Goal: Information Seeking & Learning: Understand process/instructions

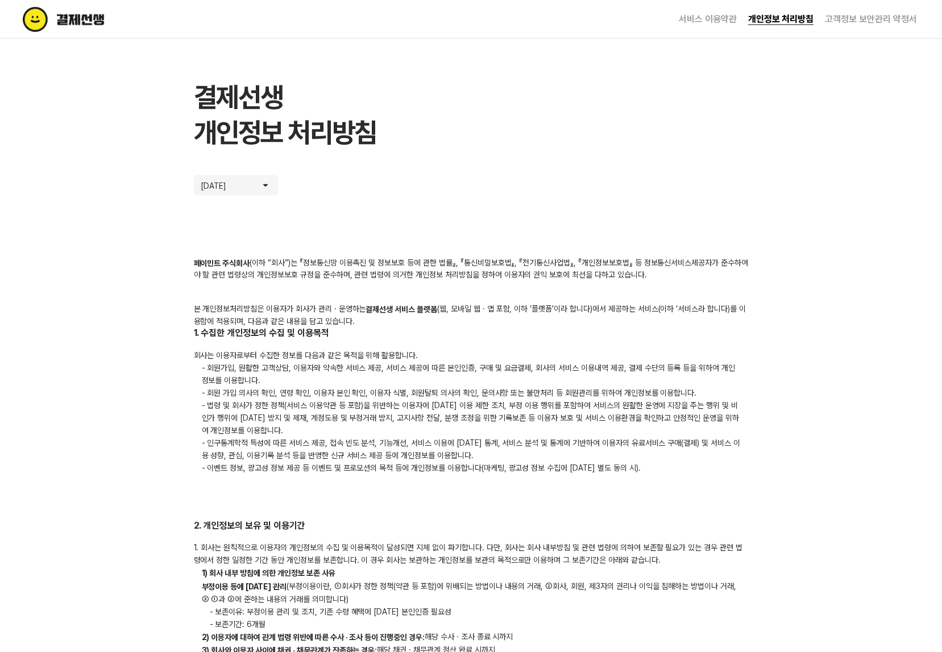
click at [864, 16] on link "고객정보 보안관리 약정서" at bounding box center [871, 19] width 92 height 11
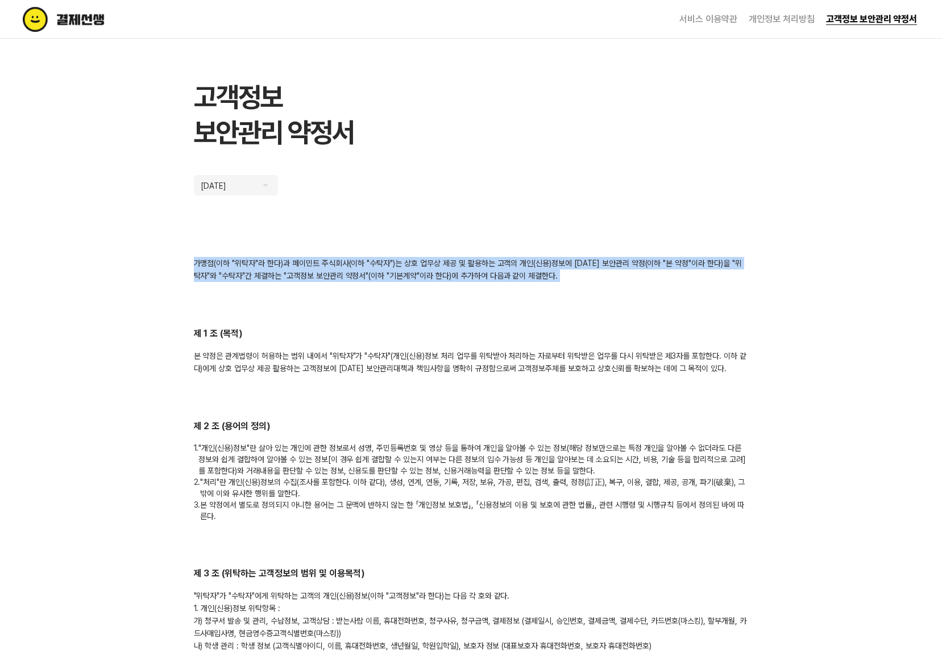
drag, startPoint x: 197, startPoint y: 260, endPoint x: 714, endPoint y: 290, distance: 518.0
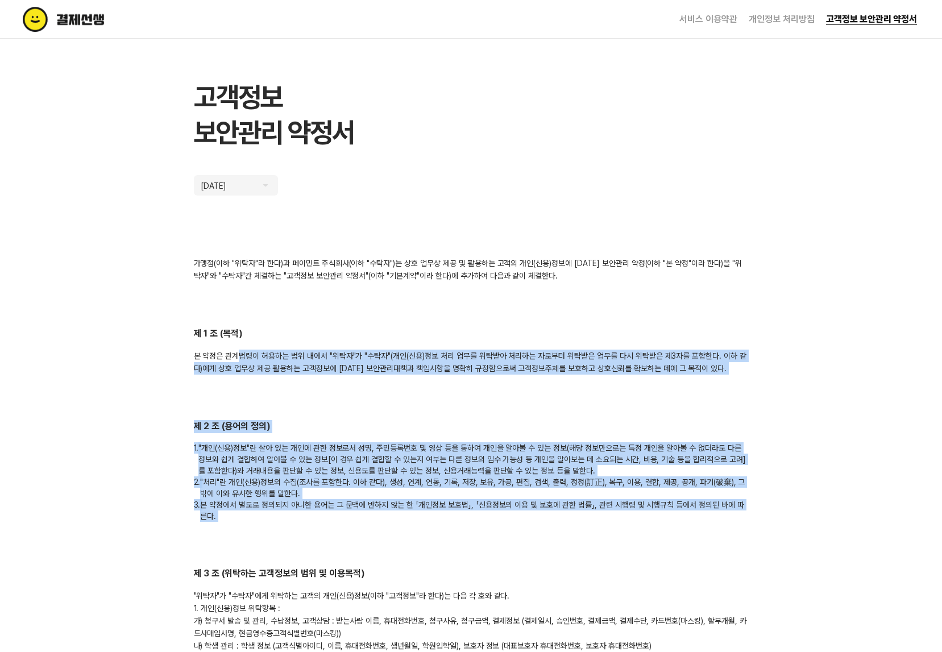
drag, startPoint x: 241, startPoint y: 355, endPoint x: 535, endPoint y: 537, distance: 346.3
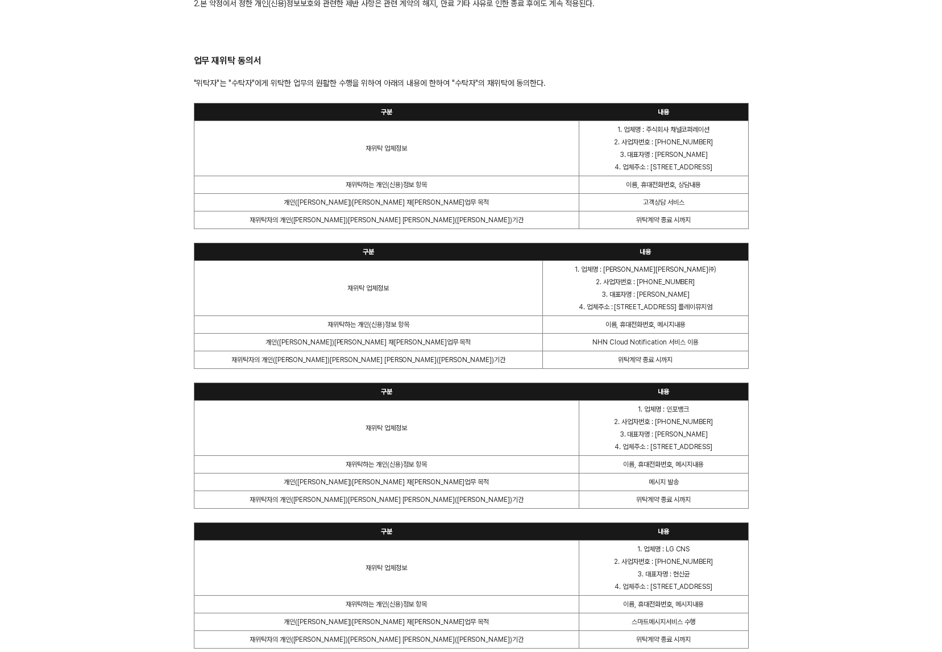
scroll to position [2329, 0]
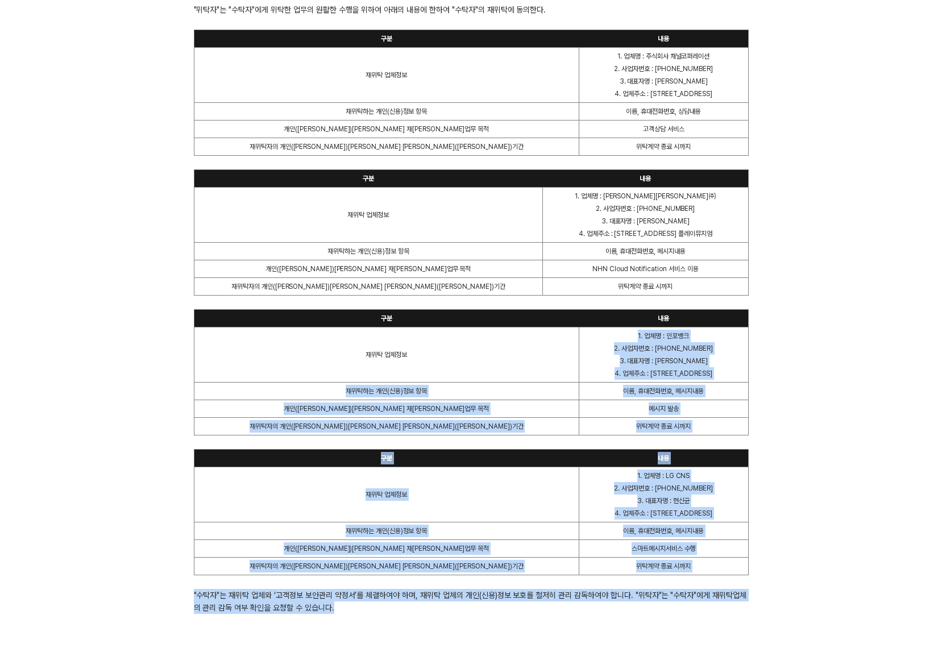
drag, startPoint x: 390, startPoint y: 620, endPoint x: 201, endPoint y: 373, distance: 311.6
click at [288, 380] on td "재위탁 업체정보" at bounding box center [386, 354] width 385 height 55
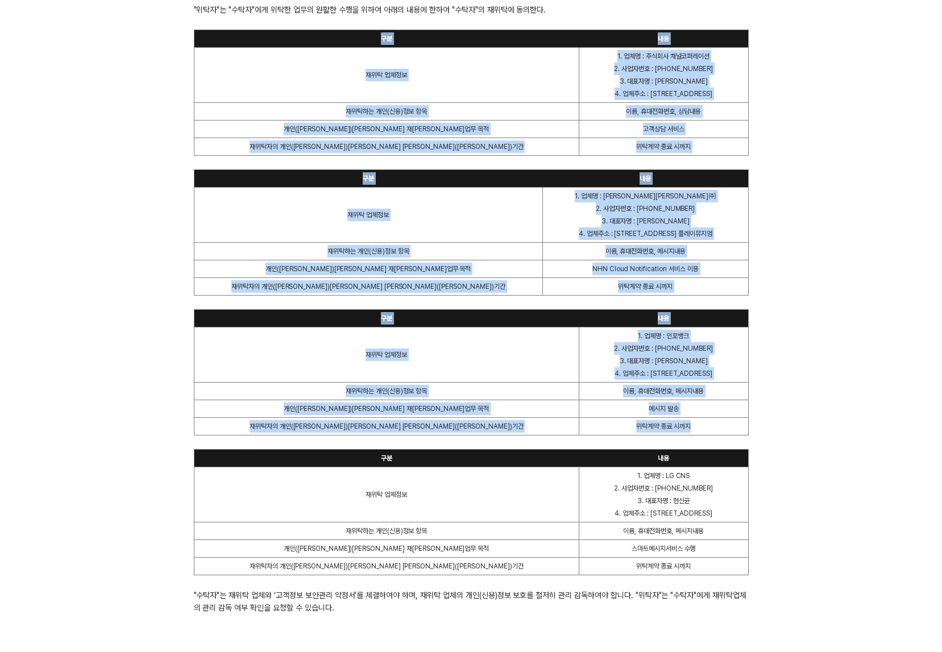
drag, startPoint x: 270, startPoint y: 65, endPoint x: 771, endPoint y: 492, distance: 657.8
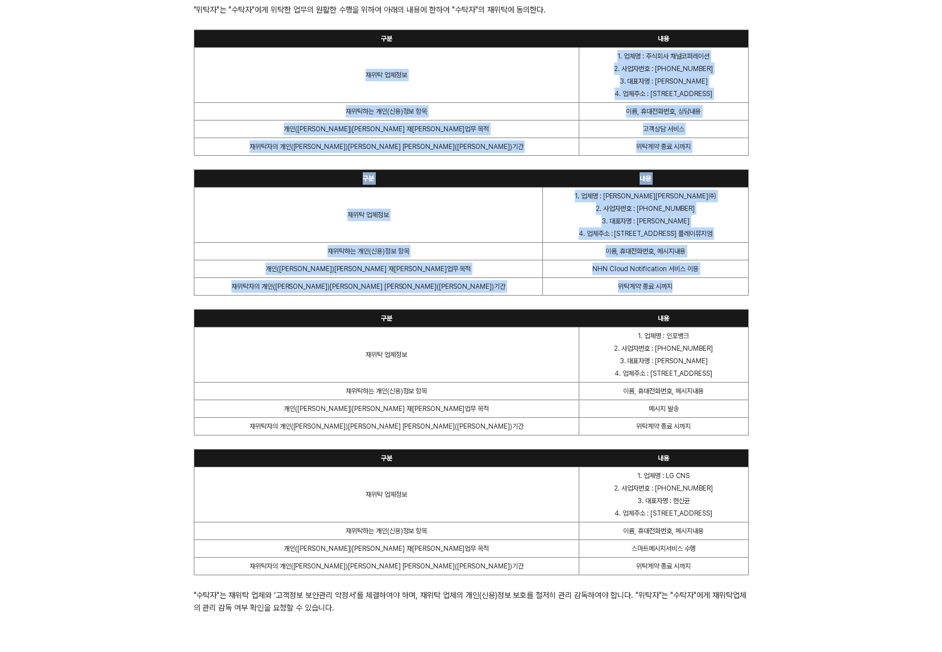
drag, startPoint x: 255, startPoint y: 61, endPoint x: 769, endPoint y: 413, distance: 623.1
click at [708, 422] on td "위탁계약 종료 시까지" at bounding box center [662, 426] width 169 height 18
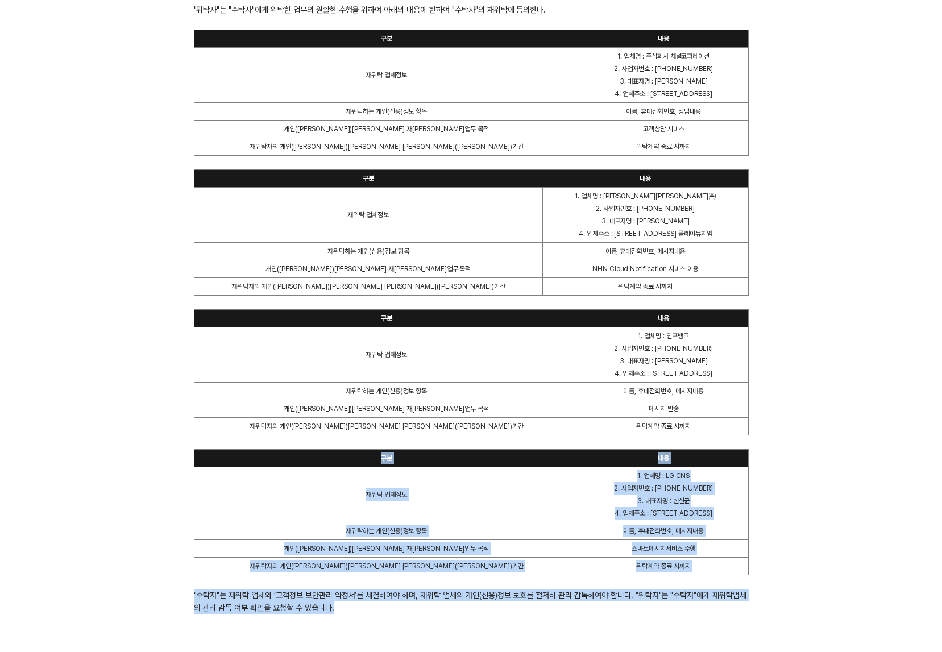
drag, startPoint x: 703, startPoint y: 435, endPoint x: 722, endPoint y: 620, distance: 186.3
click at [702, 555] on td "스마트메시지서비스 수행" at bounding box center [662, 548] width 169 height 18
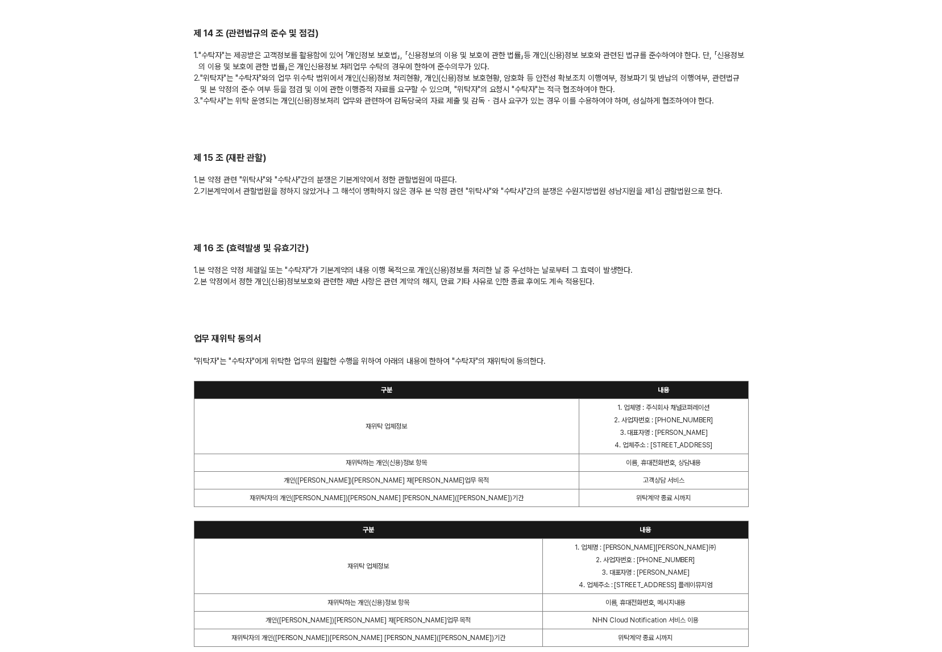
scroll to position [2044, 0]
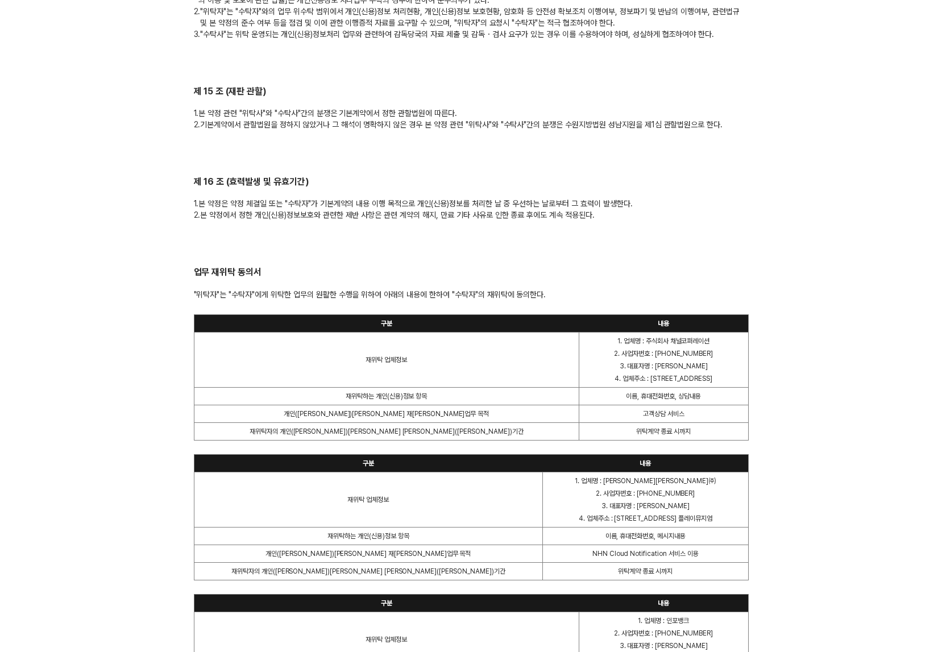
click at [668, 444] on div "구분 내용 재위탁 업체정보 1. 업체명 : 주식회사 채널코퍼레이션 2. 사업자번호 : [PHONE_NUMBER] 3. 대표자명 : [PERSO…" at bounding box center [471, 606] width 555 height 584
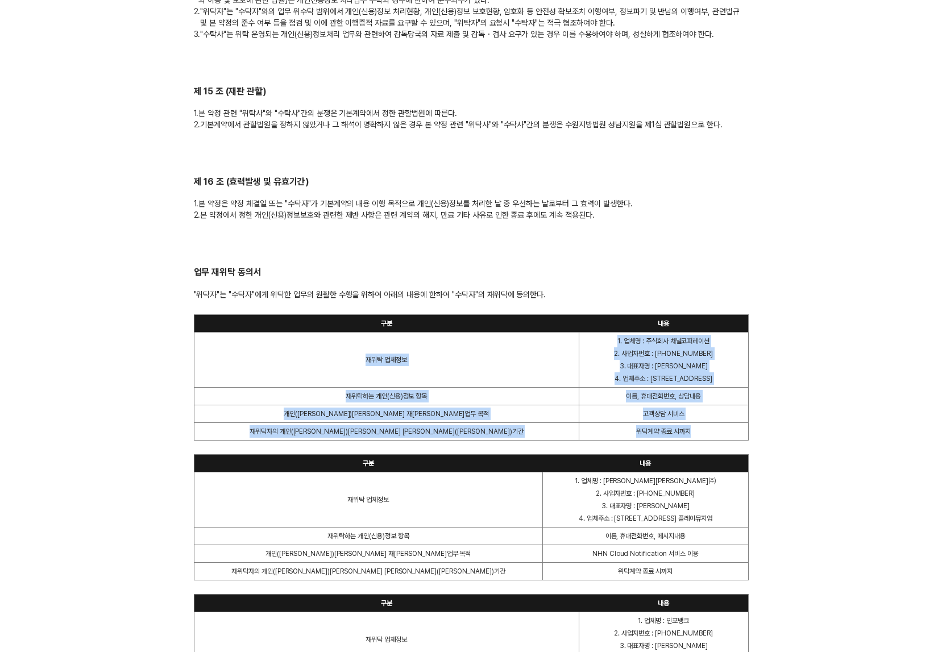
drag, startPoint x: 638, startPoint y: 433, endPoint x: 251, endPoint y: 344, distance: 397.1
click at [252, 344] on table "구분 내용 재위탁 업체정보 1. 업체명 : 주식회사 채널코퍼레이션 2. 사업자번호 : [PHONE_NUMBER] 3. 대표자명 : [PERSO…" at bounding box center [471, 377] width 555 height 126
click at [251, 344] on td "재위탁 업체정보" at bounding box center [386, 359] width 385 height 55
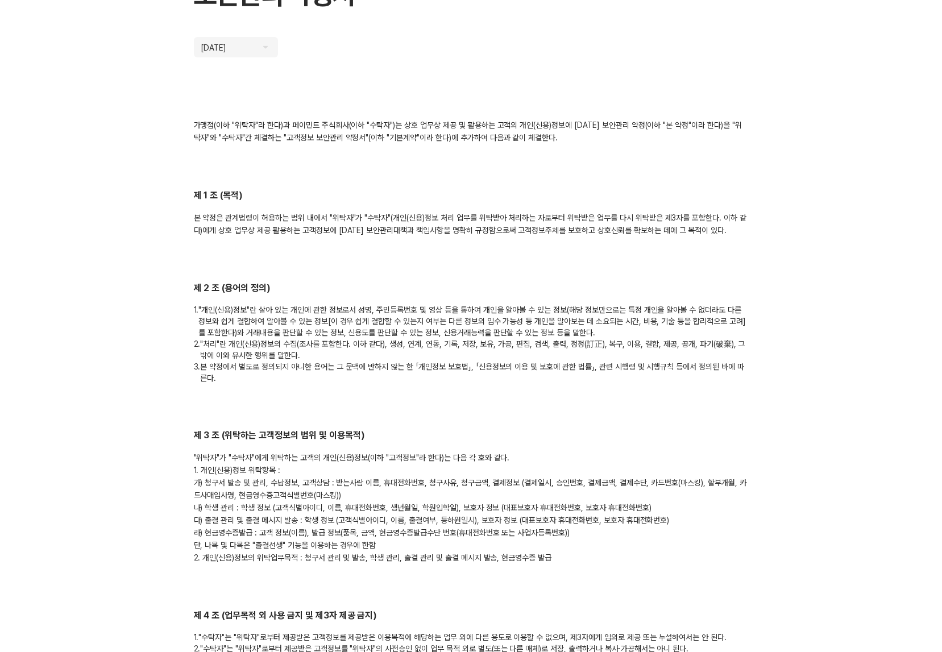
scroll to position [139, 0]
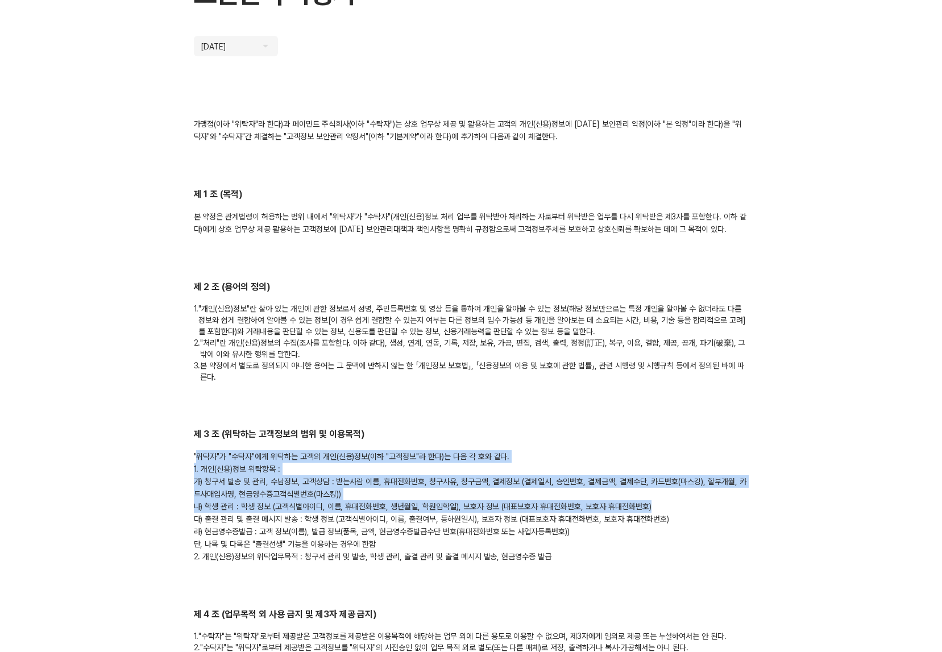
drag, startPoint x: 199, startPoint y: 451, endPoint x: 643, endPoint y: 503, distance: 447.4
click at [643, 503] on div ""위탁자"가 "수탁자"에게 위탁하는 고객의 개인(신용)정보(이하 "고객정보"라 한다)는 다음 각 호와 같다. 1. 개인(신용)정보 위탁항목 :…" at bounding box center [471, 506] width 555 height 113
click at [662, 496] on div ""위탁자"가 "수탁자"에게 위탁하는 고객의 개인(신용)정보(이하 "고객정보"라 한다)는 다음 각 호와 같다. 1. 개인(신용)정보 위탁항목 :…" at bounding box center [471, 506] width 555 height 113
drag, startPoint x: 413, startPoint y: 492, endPoint x: 177, endPoint y: 477, distance: 236.3
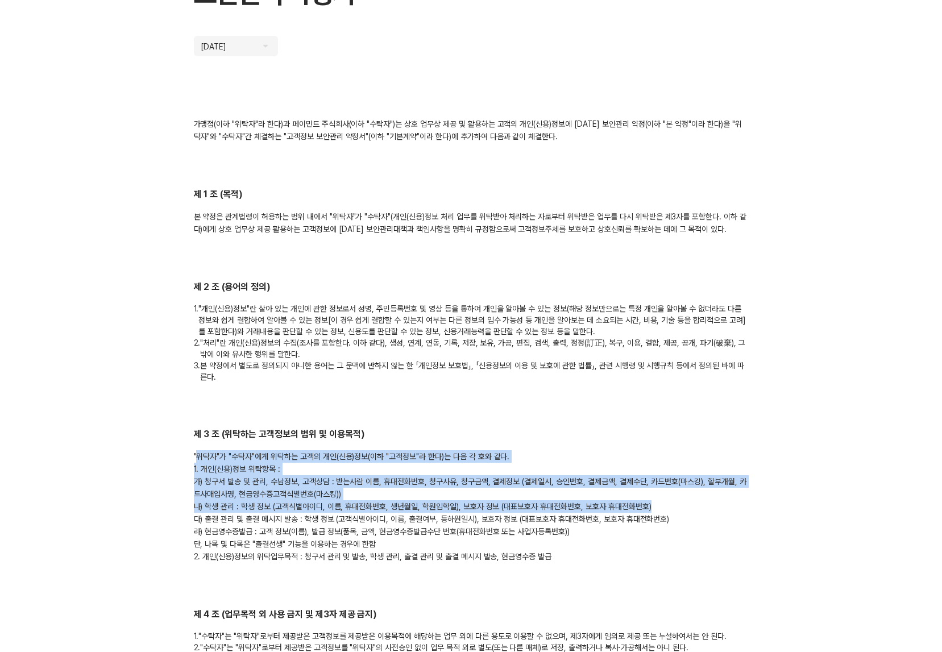
click at [261, 481] on div ""위탁자"가 "수탁자"에게 위탁하는 고객의 개인(신용)정보(이하 "고객정보"라 한다)는 다음 각 호와 같다. 1. 개인(신용)정보 위탁항목 :…" at bounding box center [471, 506] width 555 height 113
drag, startPoint x: 212, startPoint y: 479, endPoint x: 431, endPoint y: 493, distance: 219.2
click at [431, 493] on div ""위탁자"가 "수탁자"에게 위탁하는 고객의 개인(신용)정보(이하 "고객정보"라 한다)는 다음 각 호와 같다. 1. 개인(신용)정보 위탁항목 :…" at bounding box center [471, 506] width 555 height 113
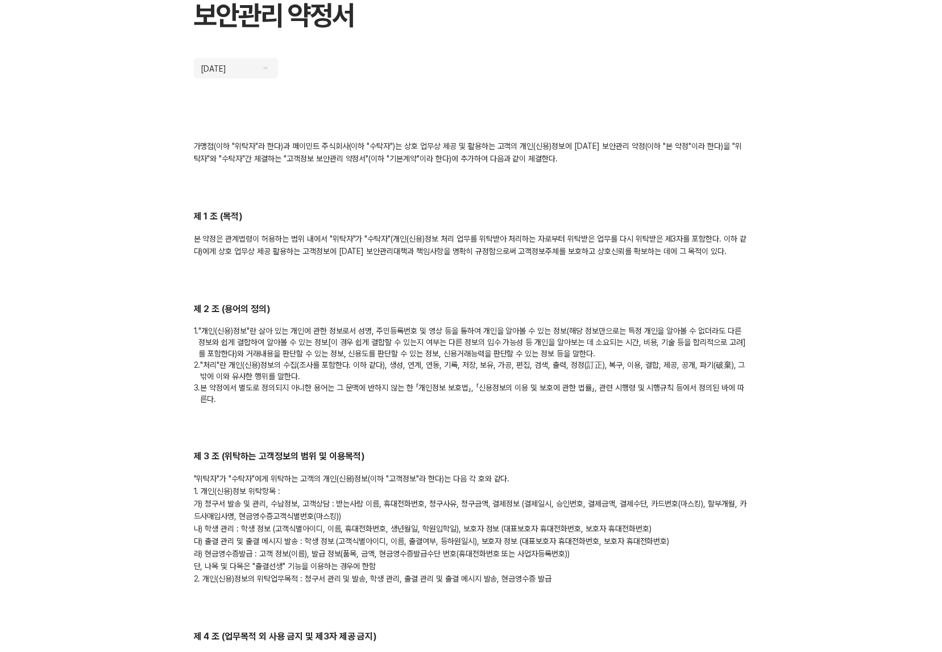
scroll to position [118, 0]
drag, startPoint x: 198, startPoint y: 502, endPoint x: 536, endPoint y: 512, distance: 338.8
click at [536, 512] on div ""위탁자"가 "수탁자"에게 위탁하는 고객의 개인(신용)정보(이하 "고객정보"라 한다)는 다음 각 호와 같다. 1. 개인(신용)정보 위탁항목 :…" at bounding box center [471, 527] width 555 height 113
click at [663, 509] on div ""위탁자"가 "수탁자"에게 위탁하는 고객의 개인(신용)정보(이하 "고객정보"라 한다)는 다음 각 호와 같다. 1. 개인(신용)정보 위탁항목 :…" at bounding box center [471, 527] width 555 height 113
drag, startPoint x: 385, startPoint y: 514, endPoint x: 206, endPoint y: 493, distance: 179.7
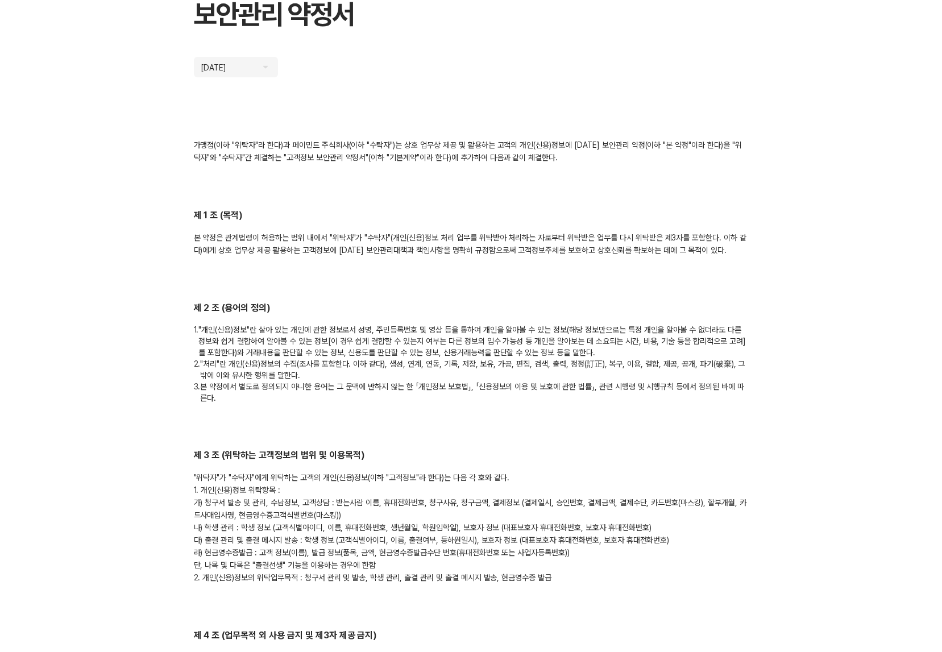
click at [208, 493] on div ""위탁자"가 "수탁자"에게 위탁하는 고객의 개인(신용)정보(이하 "고객정보"라 한다)는 다음 각 호와 같다. 1. 개인(신용)정보 위탁항목 :…" at bounding box center [471, 527] width 555 height 113
click at [195, 485] on div ""위탁자"가 "수탁자"에게 위탁하는 고객의 개인(신용)정보(이하 "고객정보"라 한다)는 다음 각 호와 같다. 1. 개인(신용)정보 위탁항목 :…" at bounding box center [471, 527] width 555 height 113
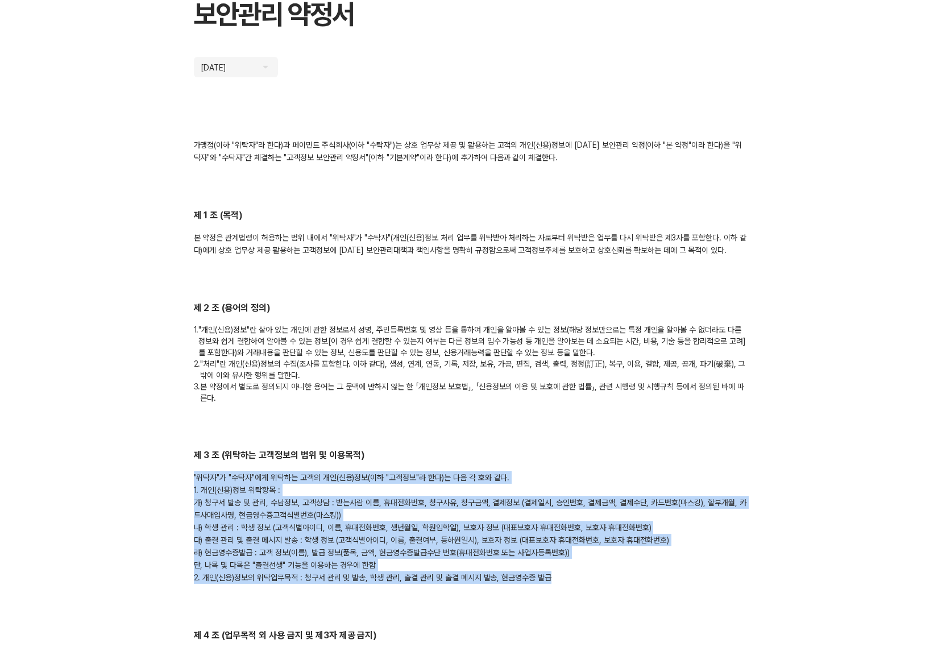
drag, startPoint x: 185, startPoint y: 476, endPoint x: 663, endPoint y: 571, distance: 487.2
click at [666, 571] on div ""위탁자"가 "수탁자"에게 위탁하는 고객의 개인(신용)정보(이하 "고객정보"라 한다)는 다음 각 호와 같다. 1. 개인(신용)정보 위탁항목 :…" at bounding box center [471, 527] width 555 height 113
drag, startPoint x: 195, startPoint y: 480, endPoint x: 573, endPoint y: 580, distance: 391.6
click at [573, 580] on div ""위탁자"가 "수탁자"에게 위탁하는 고객의 개인(신용)정보(이하 "고객정보"라 한다)는 다음 각 호와 같다. 1. 개인(신용)정보 위탁항목 :…" at bounding box center [471, 527] width 555 height 113
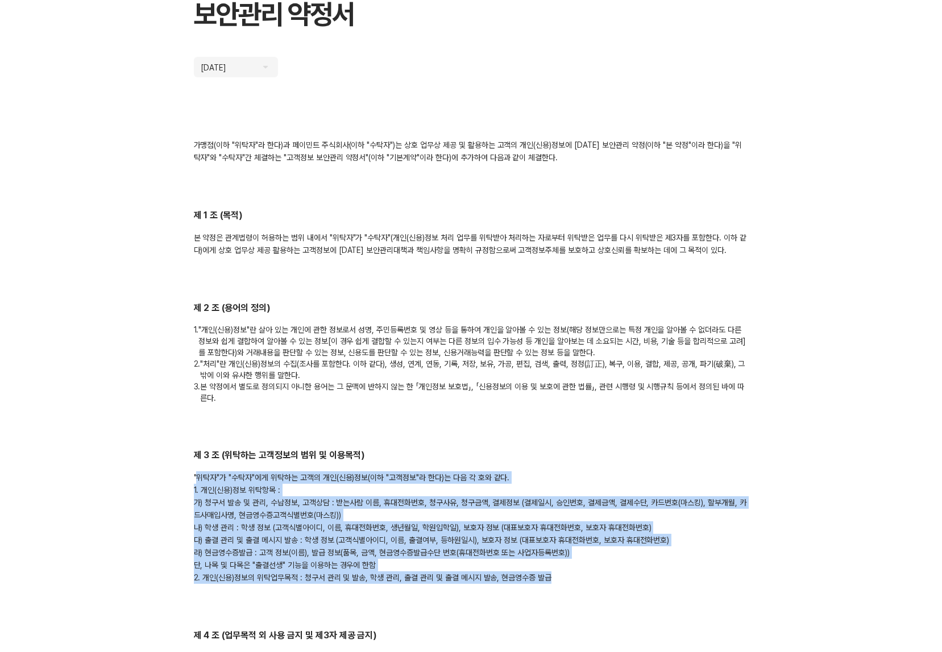
click at [574, 580] on div ""위탁자"가 "수탁자"에게 위탁하는 고객의 개인(신용)정보(이하 "고객정보"라 한다)는 다음 각 호와 같다. 1. 개인(신용)정보 위탁항목 :…" at bounding box center [471, 527] width 555 height 113
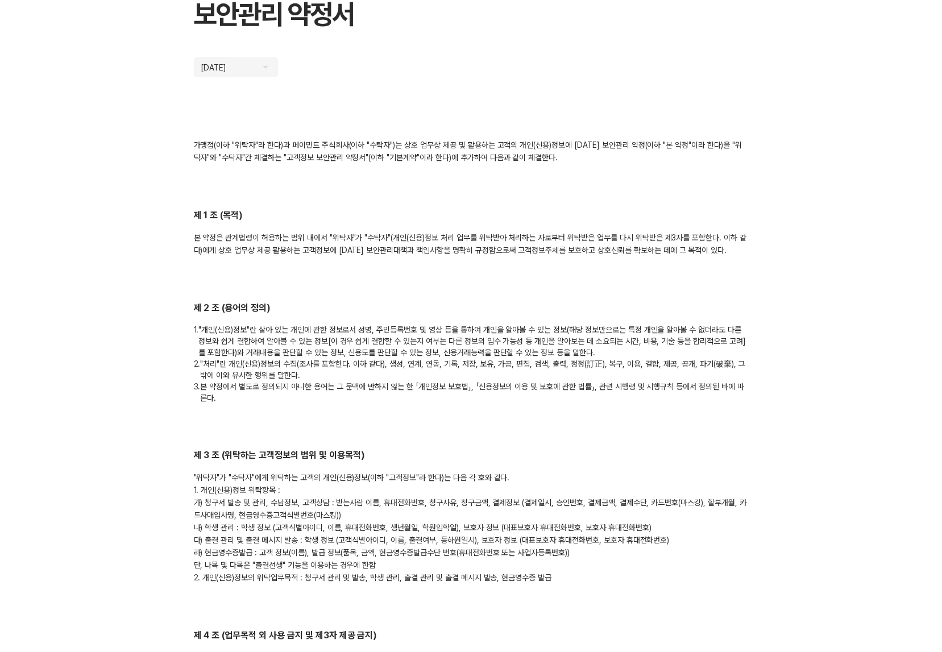
drag, startPoint x: 631, startPoint y: 557, endPoint x: 186, endPoint y: 509, distance: 448.1
click at [202, 501] on div ""위탁자"가 "수탁자"에게 위탁하는 고객의 개인(신용)정보(이하 "고객정보"라 한다)는 다음 각 호와 같다. 1. 개인(신용)정보 위탁항목 :…" at bounding box center [471, 527] width 555 height 113
drag, startPoint x: 193, startPoint y: 502, endPoint x: 381, endPoint y: 514, distance: 189.0
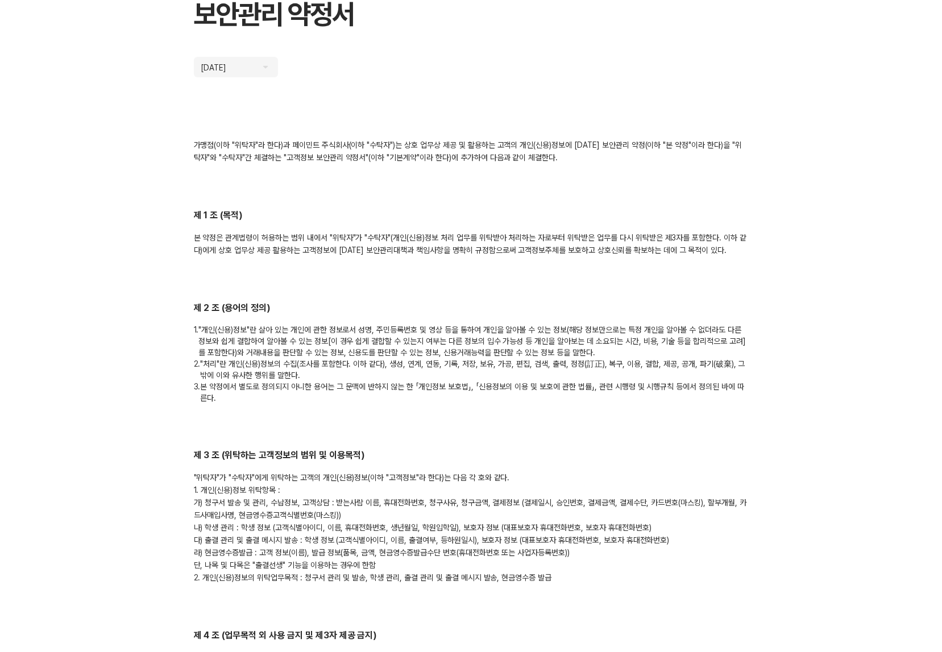
click at [543, 226] on div "제 1 조 (목적) 본 약정은 관계법령이 허용하는 범위 내에서 "위탁자"가 "수탁자"(개인(신용)정보 처리 업무를 위탁받아 처리하는 자로부터 …" at bounding box center [471, 232] width 555 height 47
